Goal: Navigation & Orientation: Find specific page/section

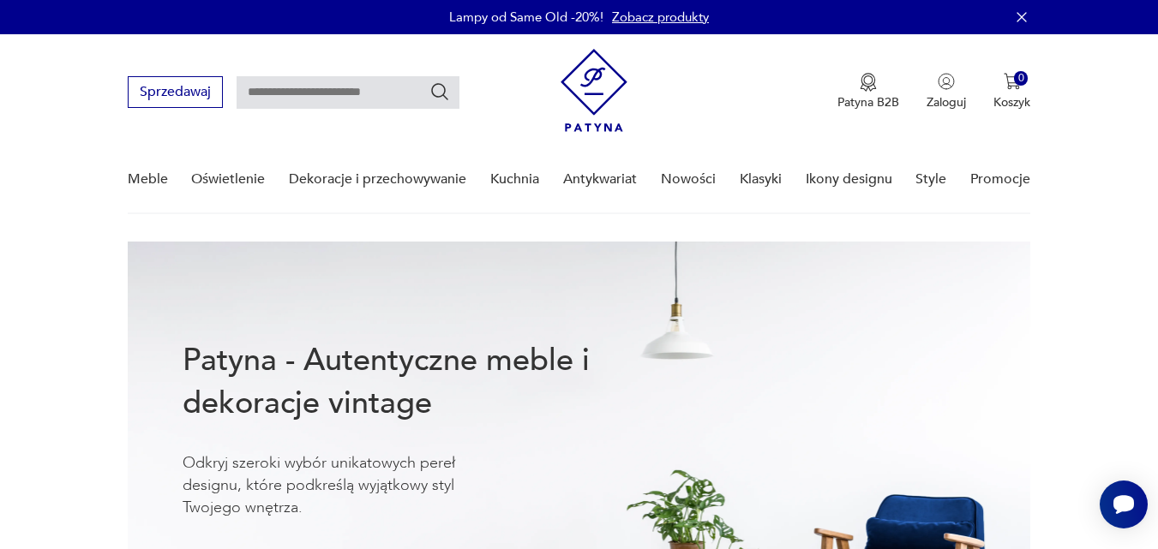
click at [592, 77] on img at bounding box center [594, 90] width 67 height 83
click at [591, 64] on img at bounding box center [594, 90] width 67 height 83
click at [586, 123] on img at bounding box center [594, 90] width 67 height 83
click at [590, 83] on img at bounding box center [594, 90] width 67 height 83
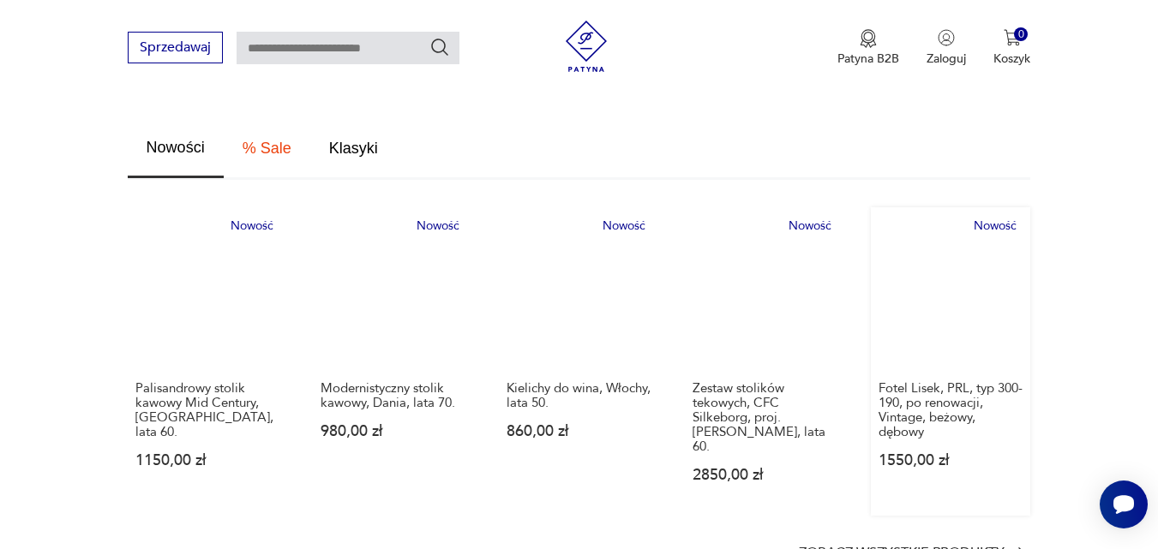
scroll to position [1029, 0]
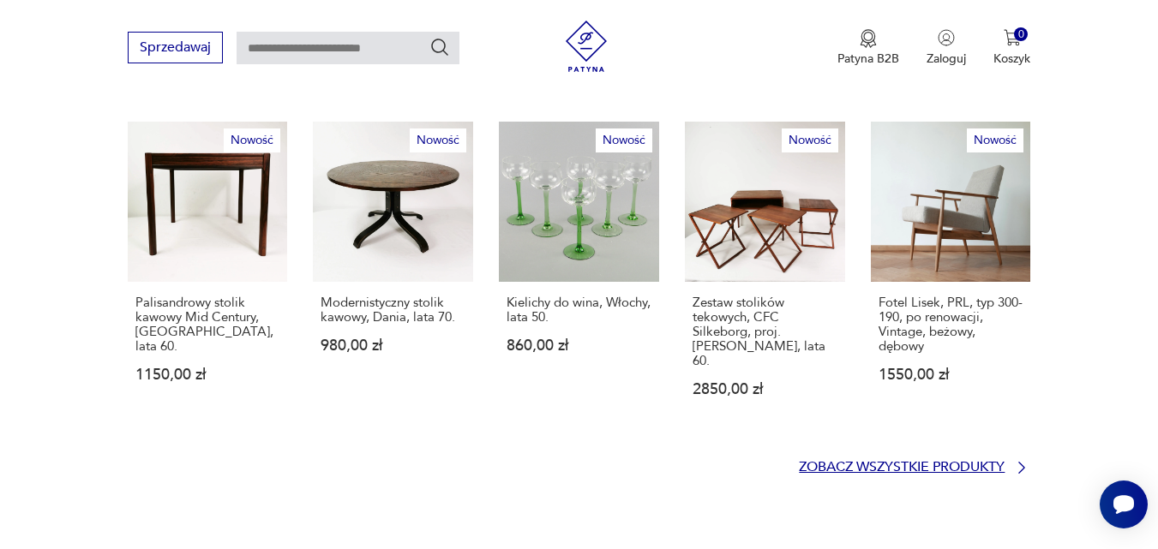
click at [889, 462] on p "Zobacz wszystkie produkty" at bounding box center [902, 467] width 206 height 11
